Goal: Transaction & Acquisition: Purchase product/service

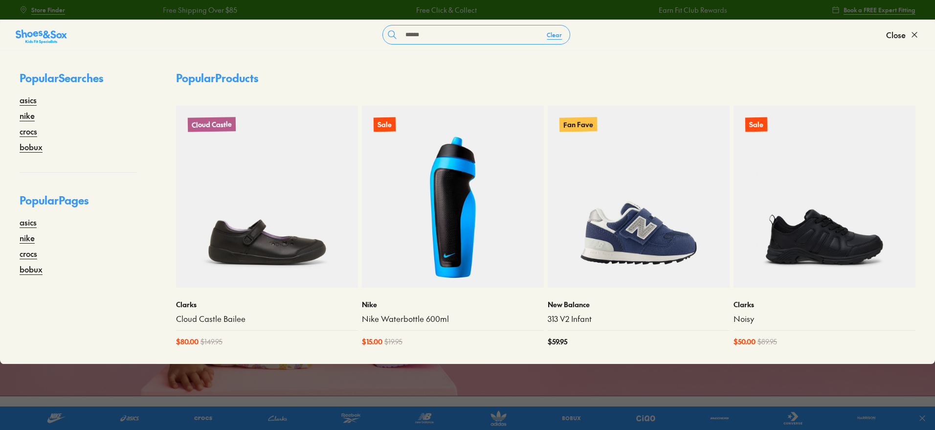
type input "******"
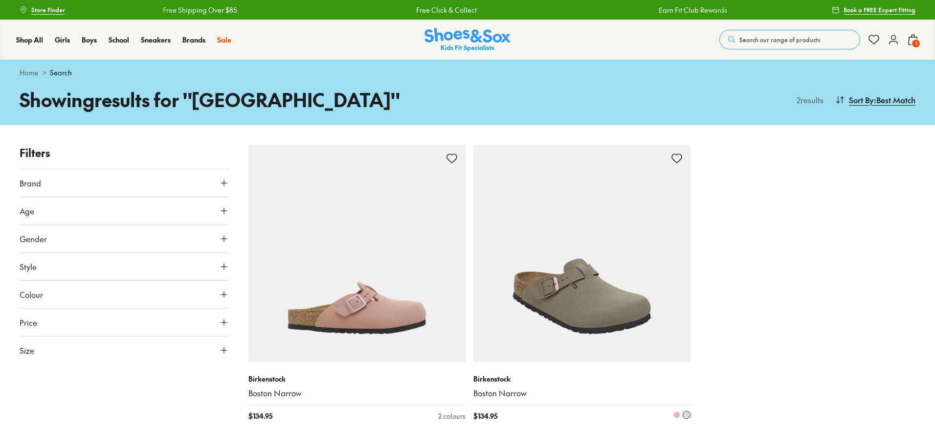
click at [666, 250] on img at bounding box center [582, 253] width 217 height 217
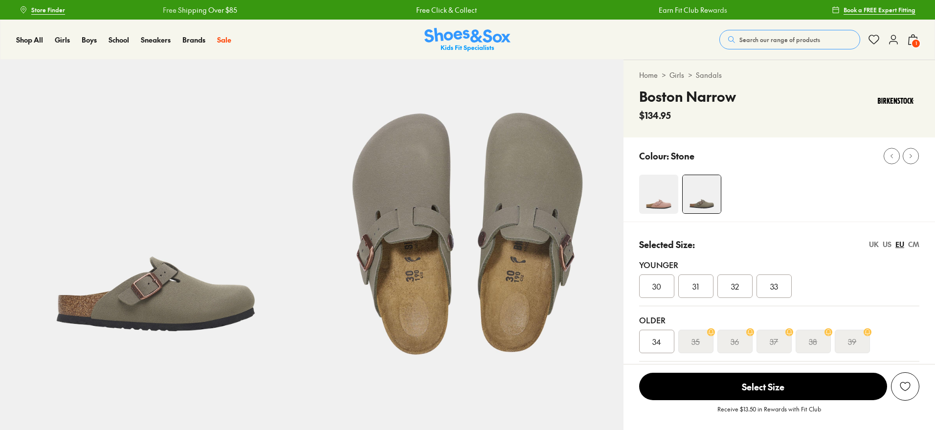
select select "*"
